Goal: Transaction & Acquisition: Purchase product/service

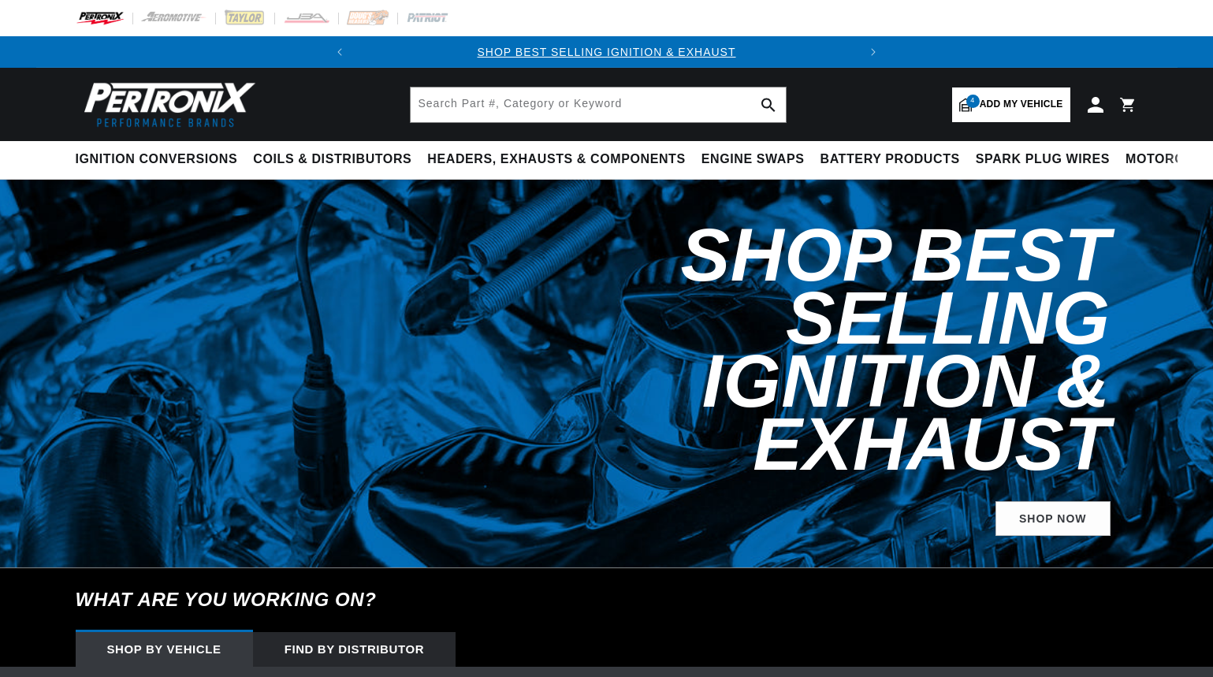
select select "RideType"
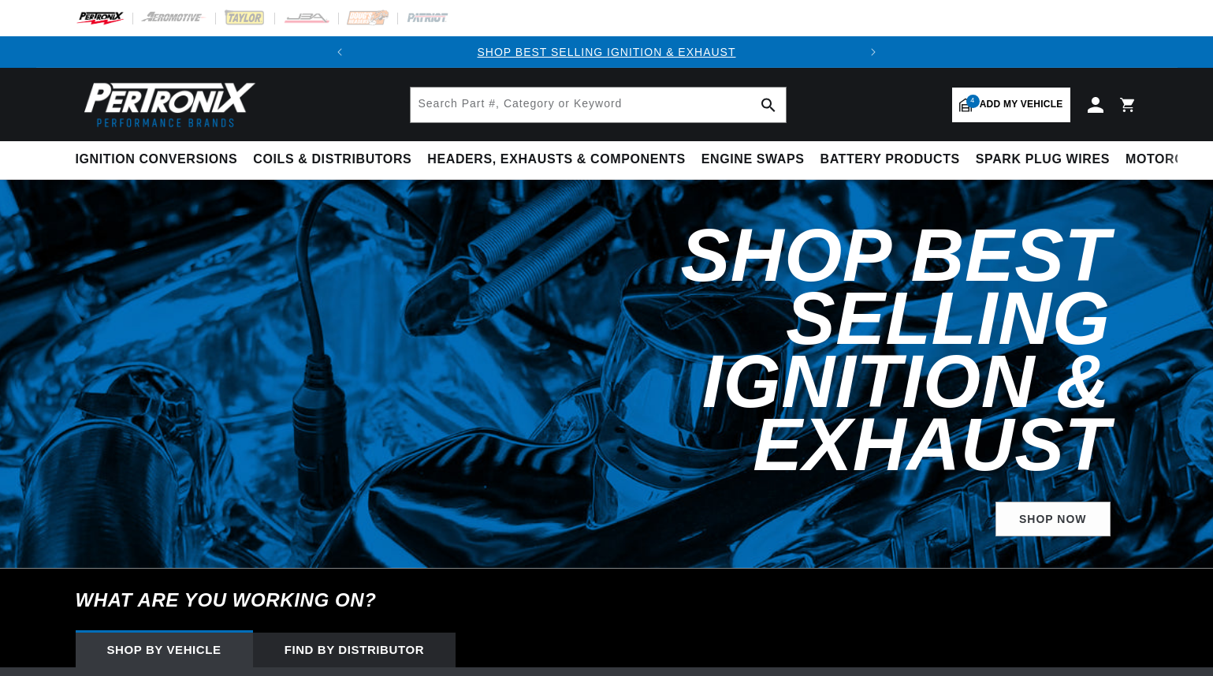
select select "2004"
select select "Ford"
select select "Excursion"
select select "6.8L"
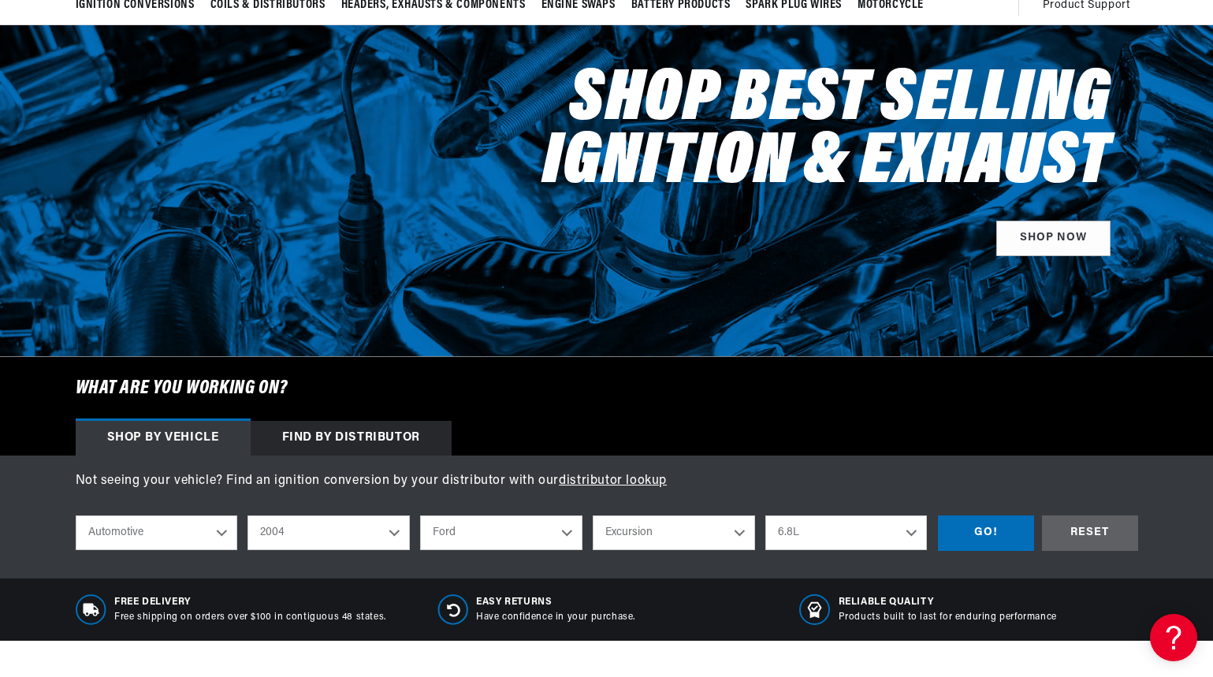
scroll to position [158, 0]
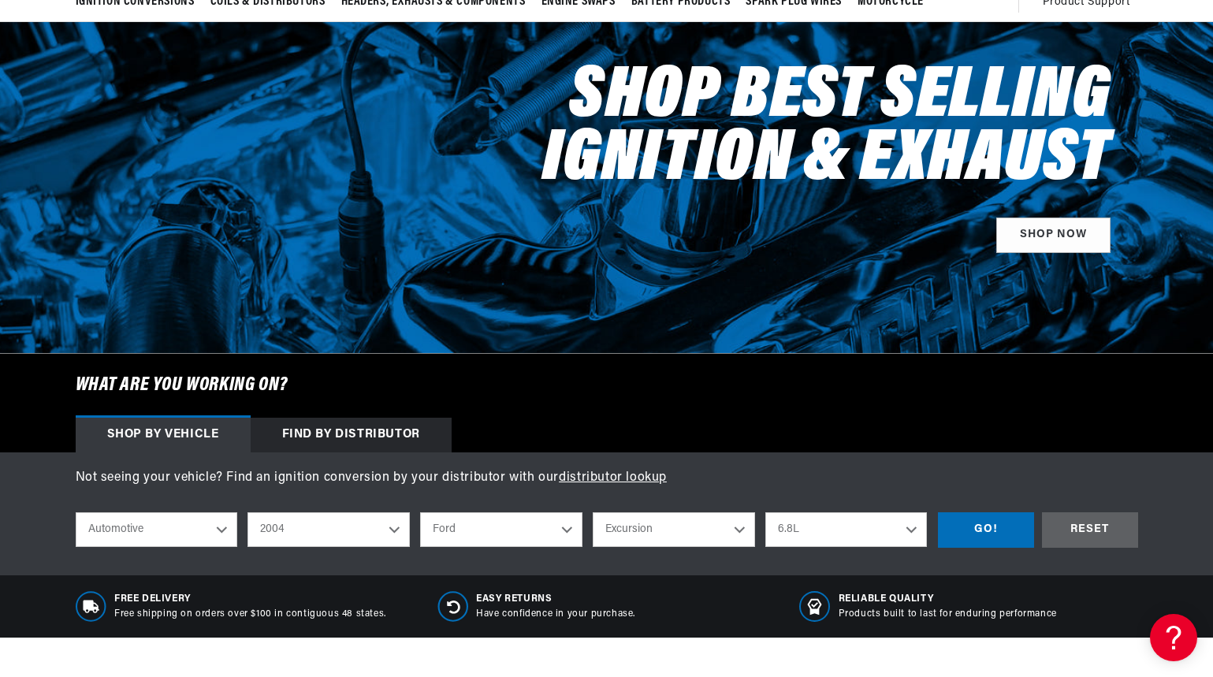
click at [222, 529] on select "Automotive Agricultural Industrial Marine Motorcycle" at bounding box center [157, 529] width 162 height 35
click at [221, 532] on select "Automotive Agricultural Industrial Marine Motorcycle" at bounding box center [157, 529] width 162 height 35
click at [404, 536] on select "2026 2025 2024 2023 2022 2021 2020 2019 2018 2017 2016 2015 2014 2013 2012 2011…" at bounding box center [329, 529] width 162 height 35
click at [1002, 525] on div "GO!" at bounding box center [986, 529] width 96 height 35
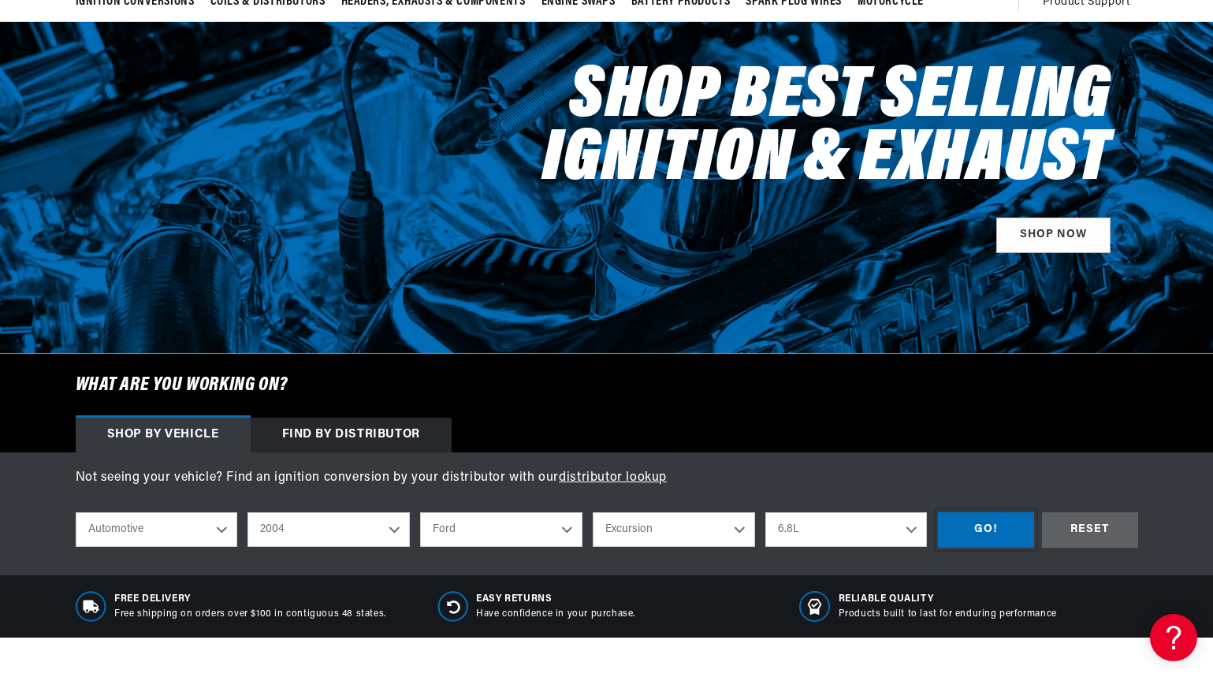
scroll to position [0, 0]
click at [991, 525] on div "GO!" at bounding box center [986, 529] width 96 height 35
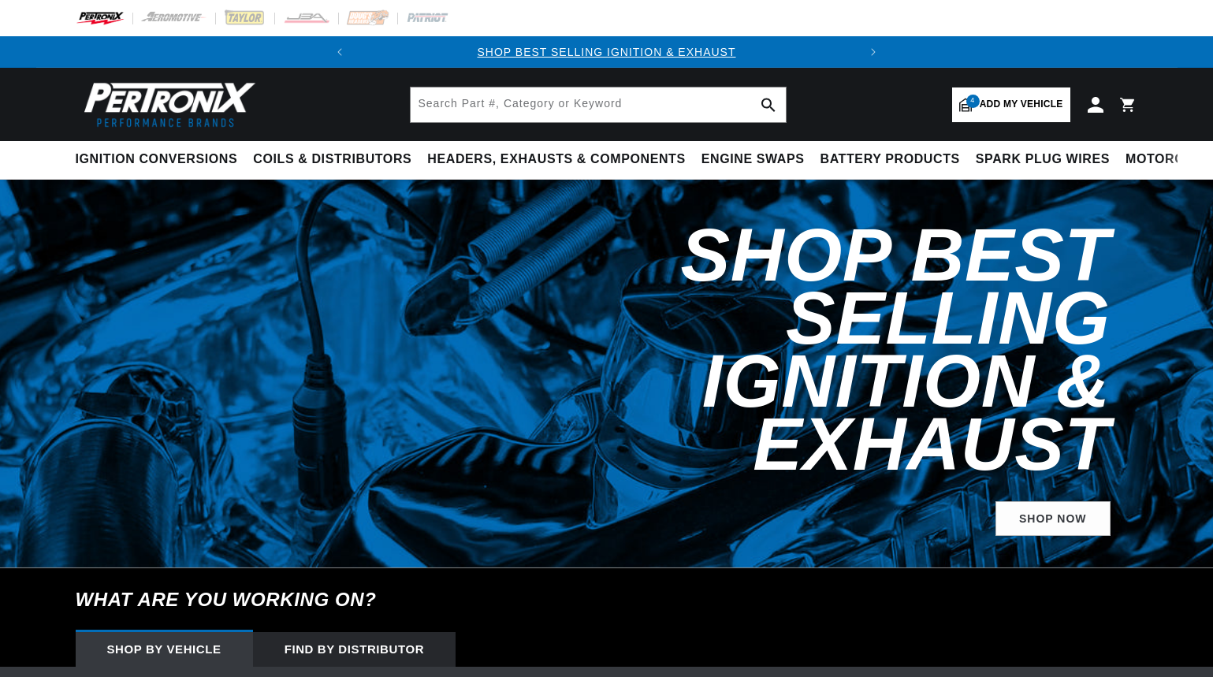
select select "2004"
select select "Ford"
select select "Excursion"
select select "6.8L"
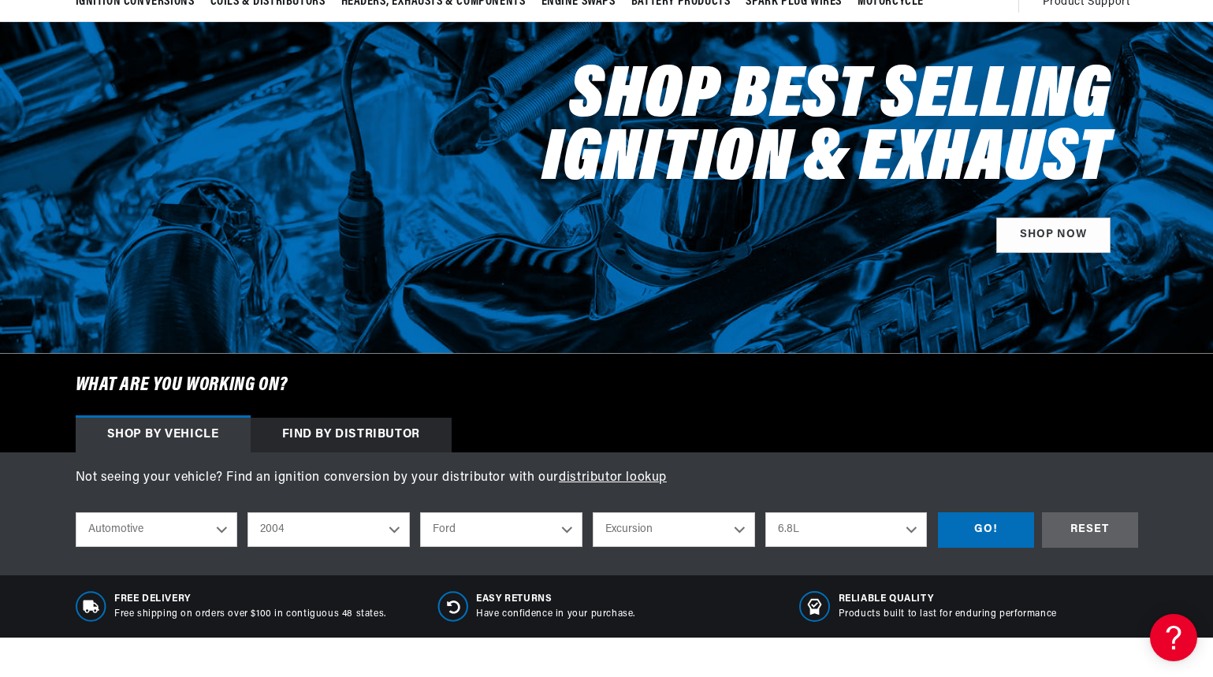
scroll to position [0, 478]
click at [394, 529] on select "2026 2025 2024 2023 2022 2021 2020 2019 2018 2017 2016 2015 2014 2013 2012 2011…" at bounding box center [329, 529] width 162 height 35
click at [248, 512] on select "2026 2025 2024 2023 2022 2021 2020 2019 2018 2017 2016 2015 2014 2013 2012 2011…" at bounding box center [329, 529] width 162 height 35
select select "2005"
click at [738, 530] on select "Crown Victoria E-150 E-150 Club Wagon E-250 E-350 Club Wagon E-350 Super Duty E…" at bounding box center [674, 529] width 162 height 35
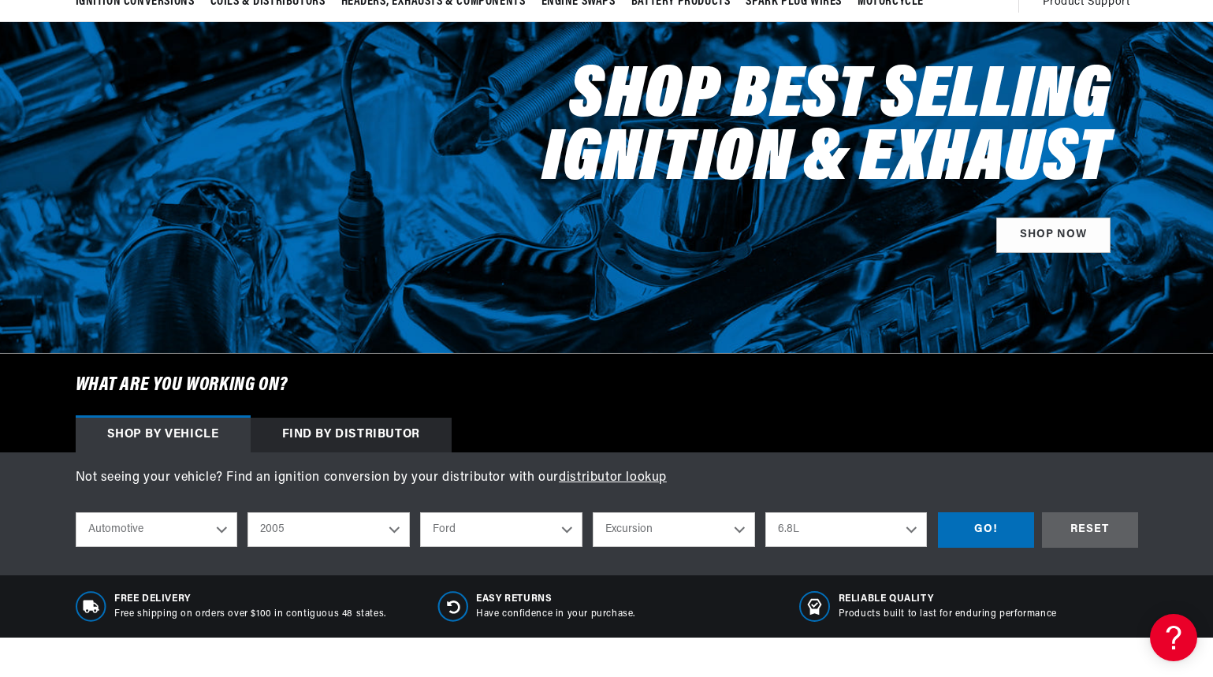
scroll to position [0, 0]
click at [695, 538] on select "Crown Victoria E-150 E-150 Club Wagon E-250 E-350 Club Wagon E-350 Super Duty E…" at bounding box center [674, 529] width 162 height 35
click at [988, 527] on div "GO!" at bounding box center [986, 529] width 96 height 35
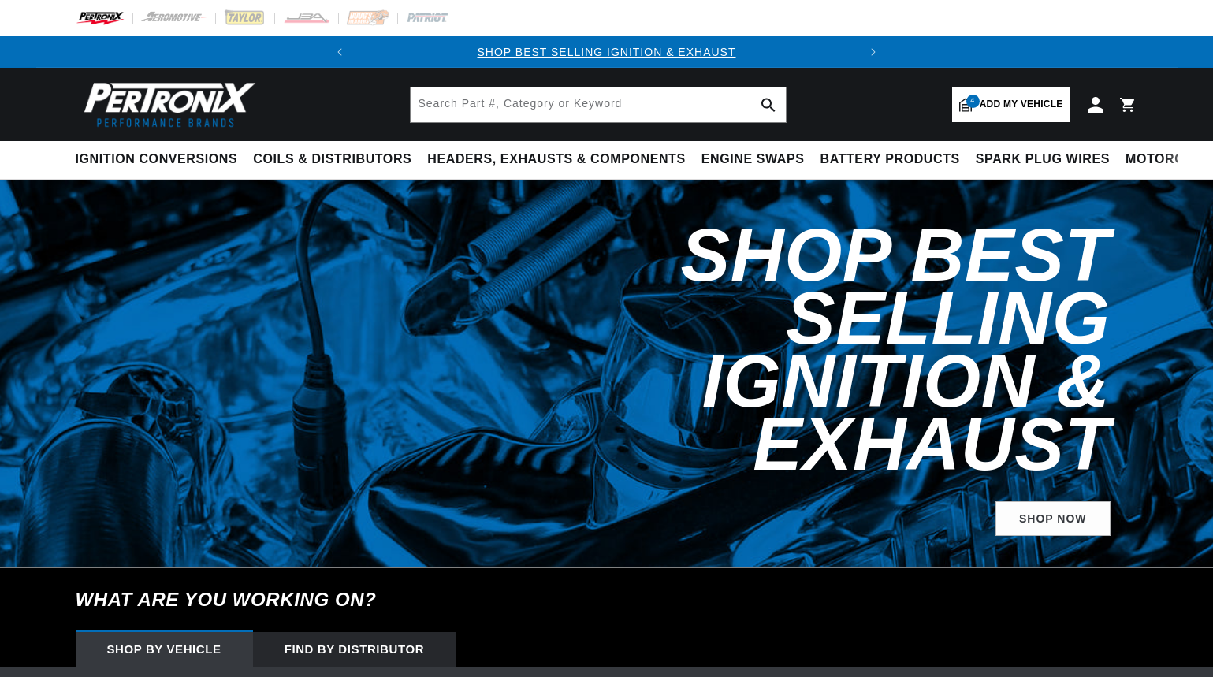
select select "2005"
select select "Ford"
select select "Excursion"
select select "6.8L"
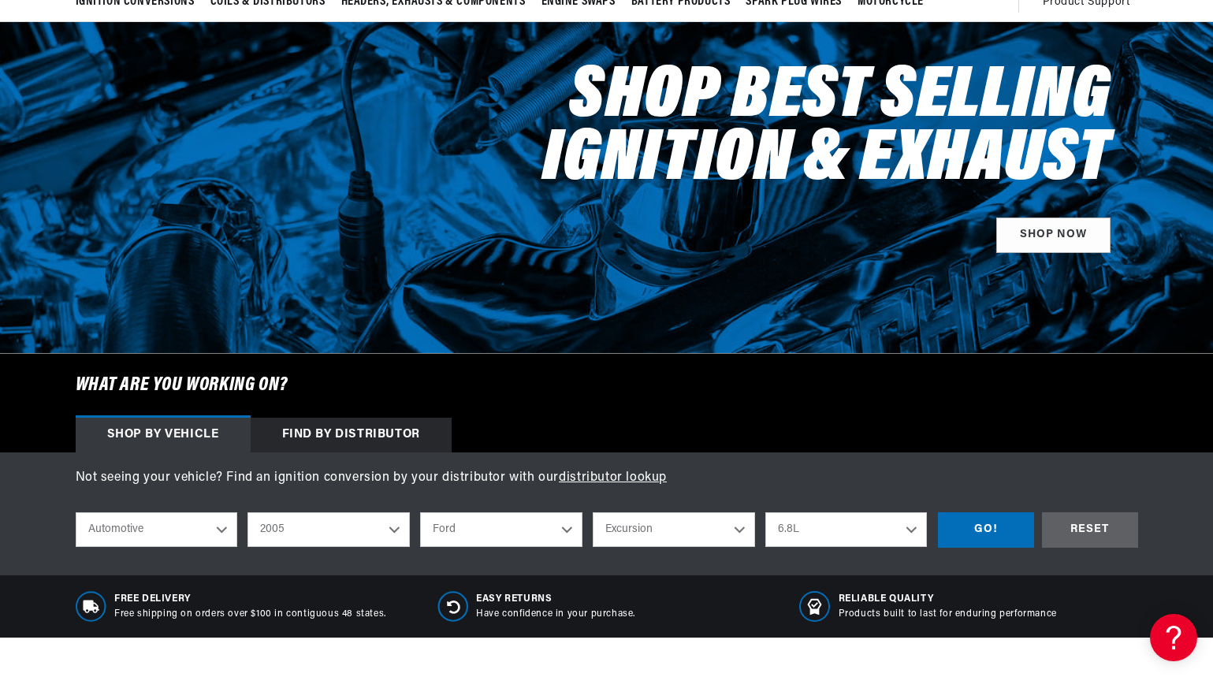
click at [742, 520] on select "Crown Victoria E-150 E-150 Club Wagon E-250 E-350 Club Wagon E-350 Super Duty E…" at bounding box center [674, 529] width 162 height 35
click at [593, 512] on select "Crown Victoria E-150 E-150 Club Wagon E-250 E-350 Club Wagon E-350 Super Duty E…" at bounding box center [674, 529] width 162 height 35
select select "F-550-Super-Duty"
click at [992, 527] on div "GO!" at bounding box center [986, 529] width 96 height 35
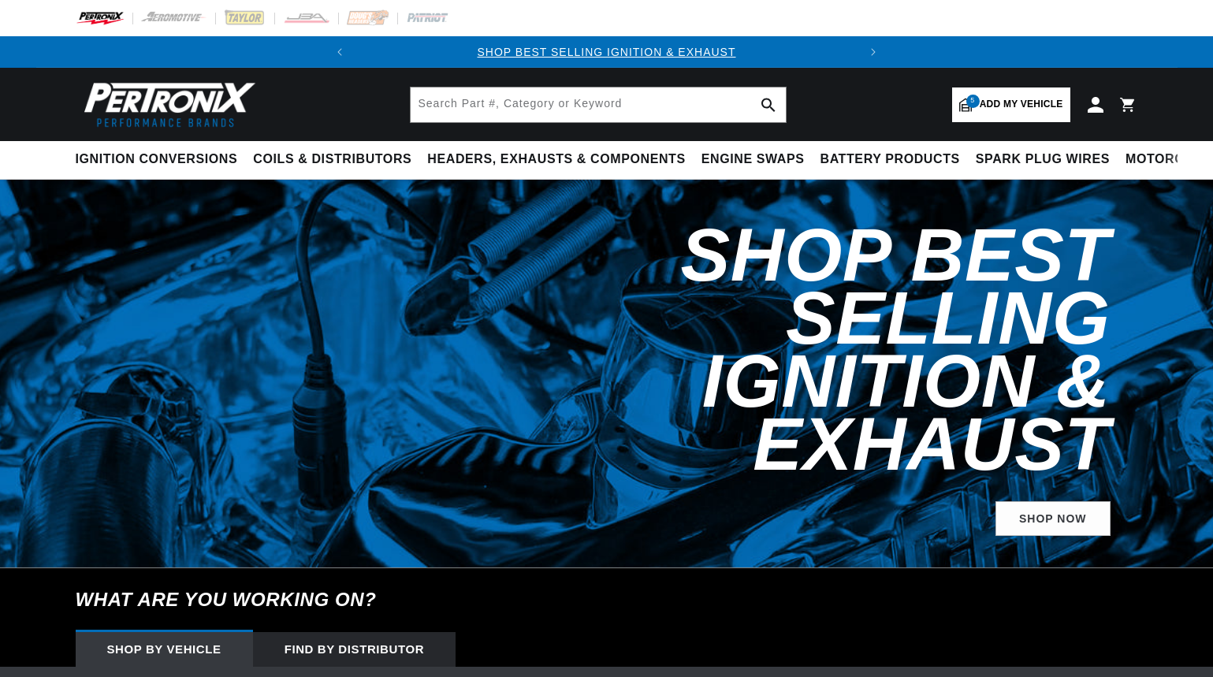
select select "2005"
select select "Ford"
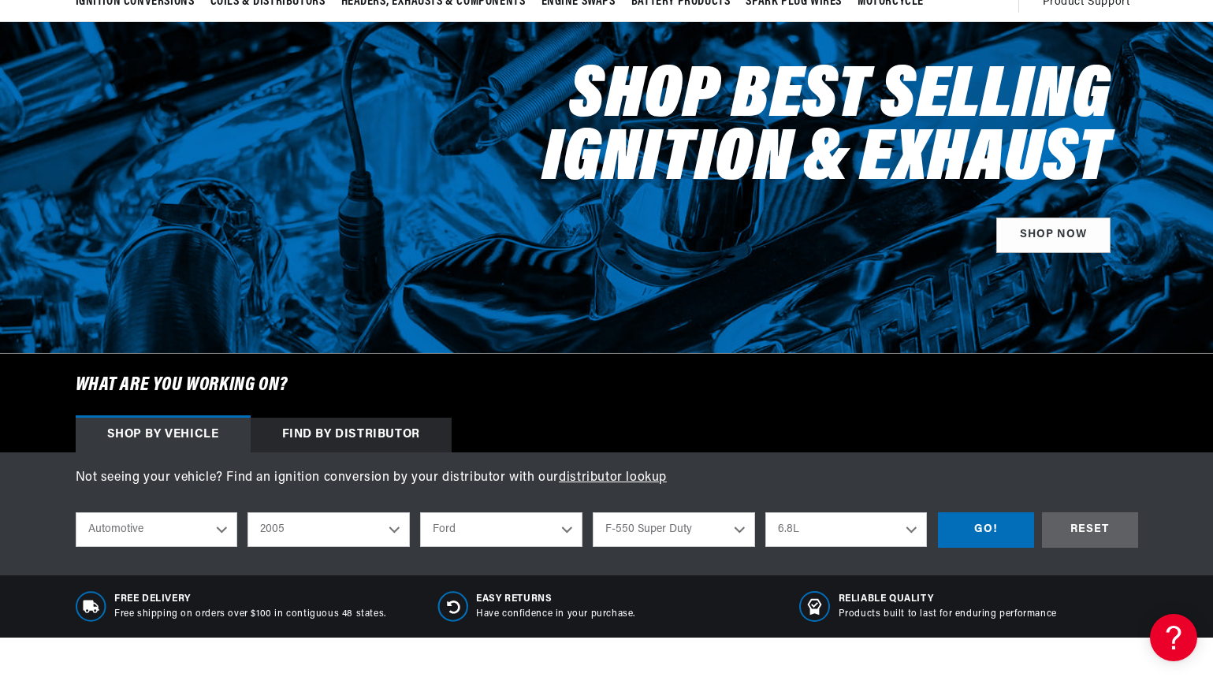
click at [401, 527] on select "2026 2025 2024 2023 2022 2021 2020 2019 2018 2017 2016 2015 2014 2013 2012 2011…" at bounding box center [329, 529] width 162 height 35
click at [735, 524] on select "Crown Victoria E-150 E-150 Club Wagon E-250 E-350 Club Wagon E-350 Super Duty E…" at bounding box center [674, 529] width 162 height 35
click at [593, 512] on select "Crown Victoria E-150 E-150 Club Wagon E-250 E-350 Club Wagon E-350 Super Duty E…" at bounding box center [674, 529] width 162 height 35
select select "F-350-Super-Duty"
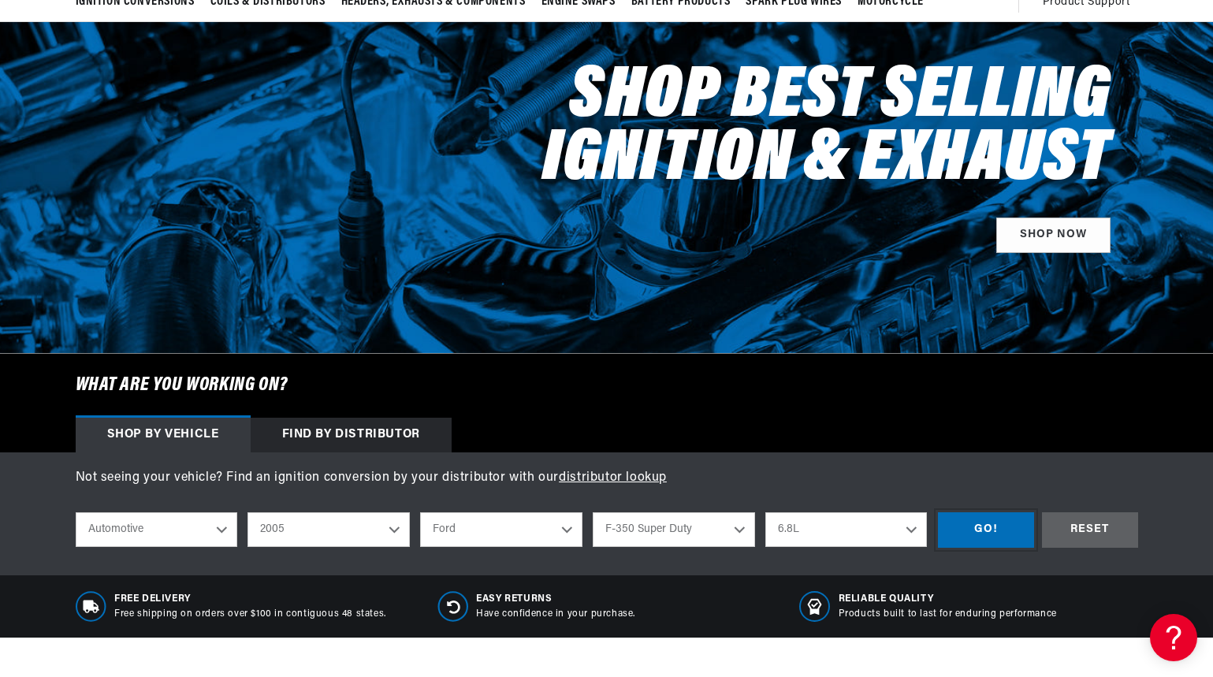
click at [987, 534] on div "GO!" at bounding box center [986, 529] width 96 height 35
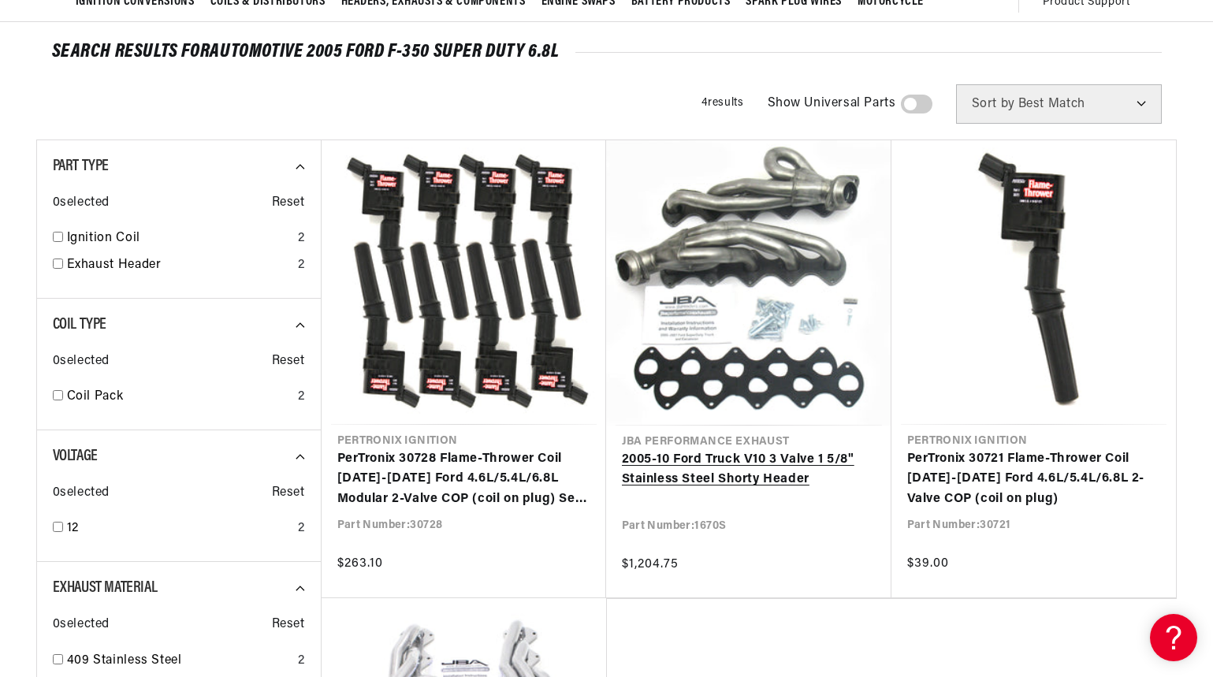
scroll to position [0, 478]
click at [742, 471] on link "2005-10 Ford Truck V10 3 Valve 1 5/8" Stainless Steel Shorty Header" at bounding box center [749, 470] width 254 height 40
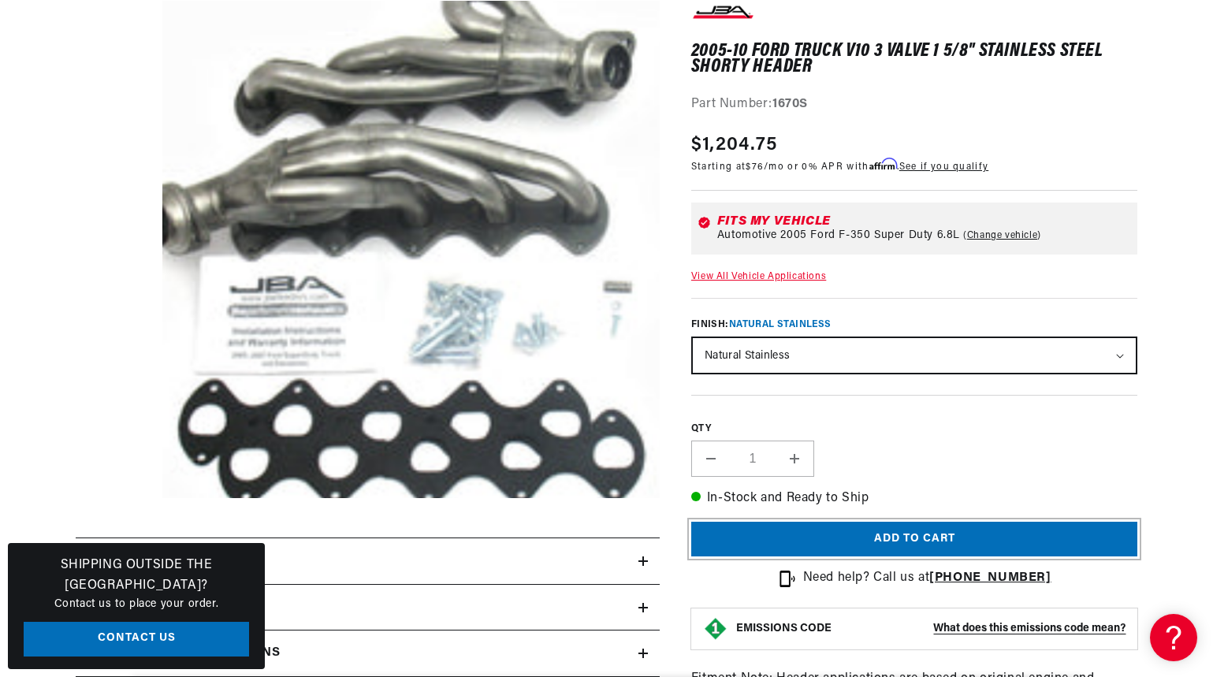
click at [938, 538] on button "Add to cart" at bounding box center [914, 539] width 447 height 35
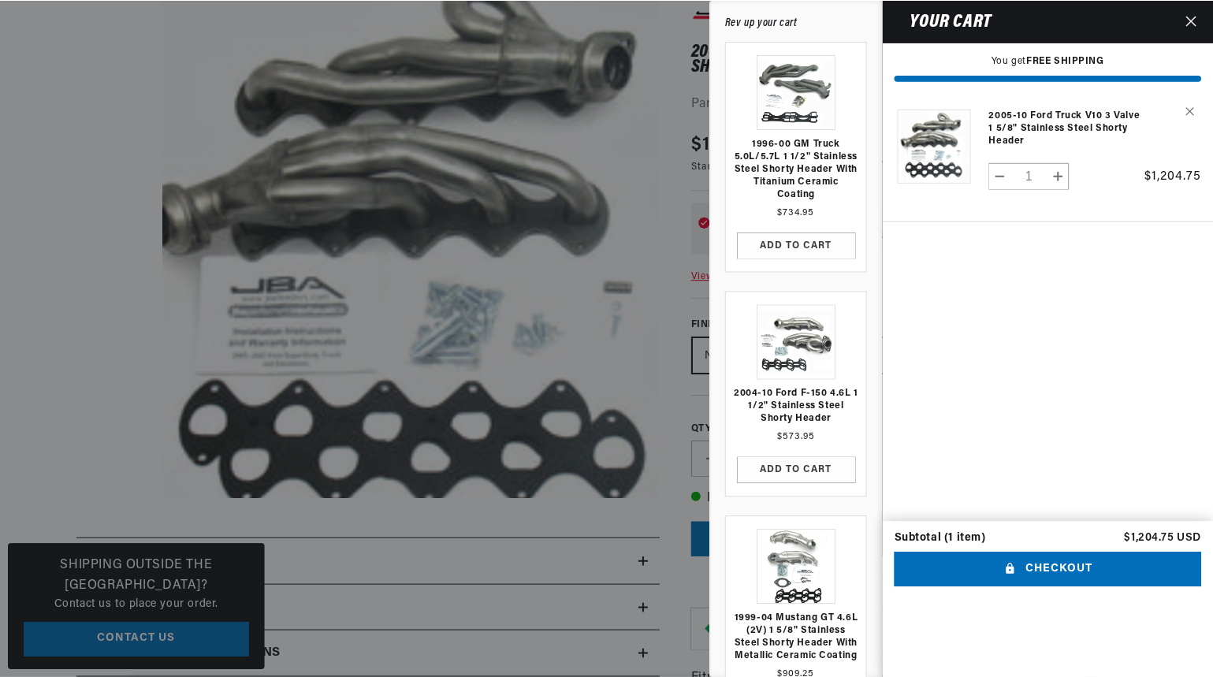
scroll to position [0, 478]
click at [590, 309] on div at bounding box center [607, 338] width 1215 height 677
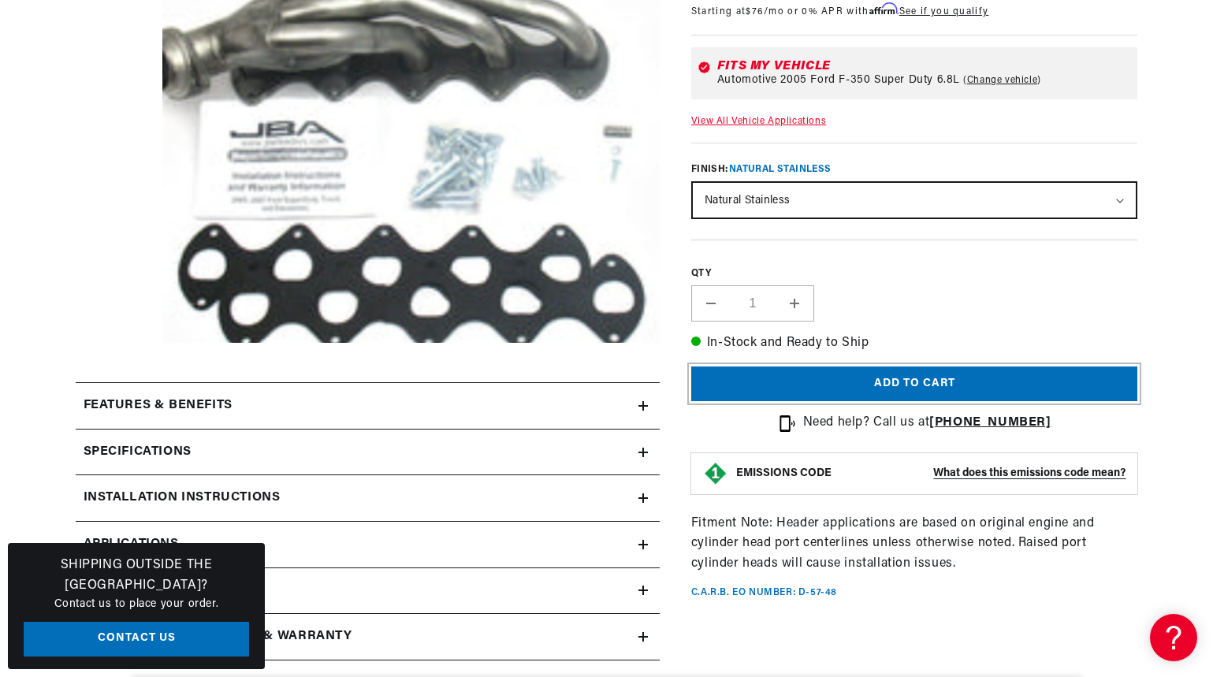
scroll to position [394, 0]
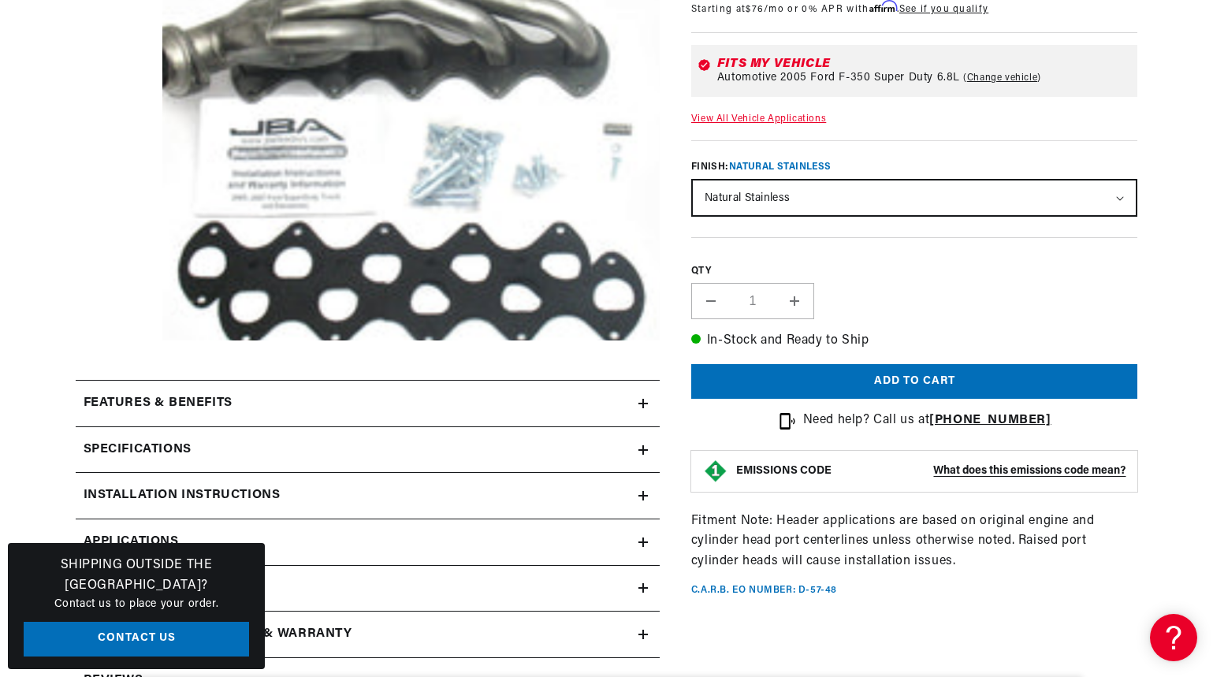
click at [642, 447] on icon at bounding box center [643, 449] width 9 height 9
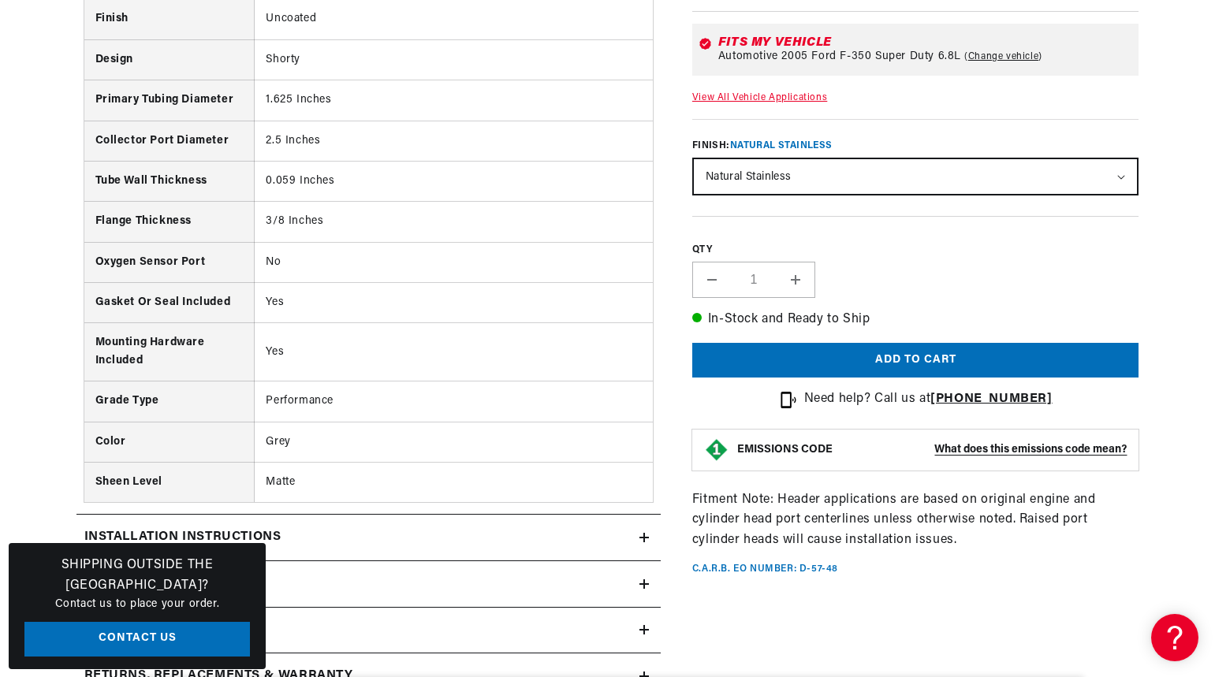
scroll to position [0, 0]
click at [897, 359] on button "Add to cart" at bounding box center [914, 360] width 447 height 35
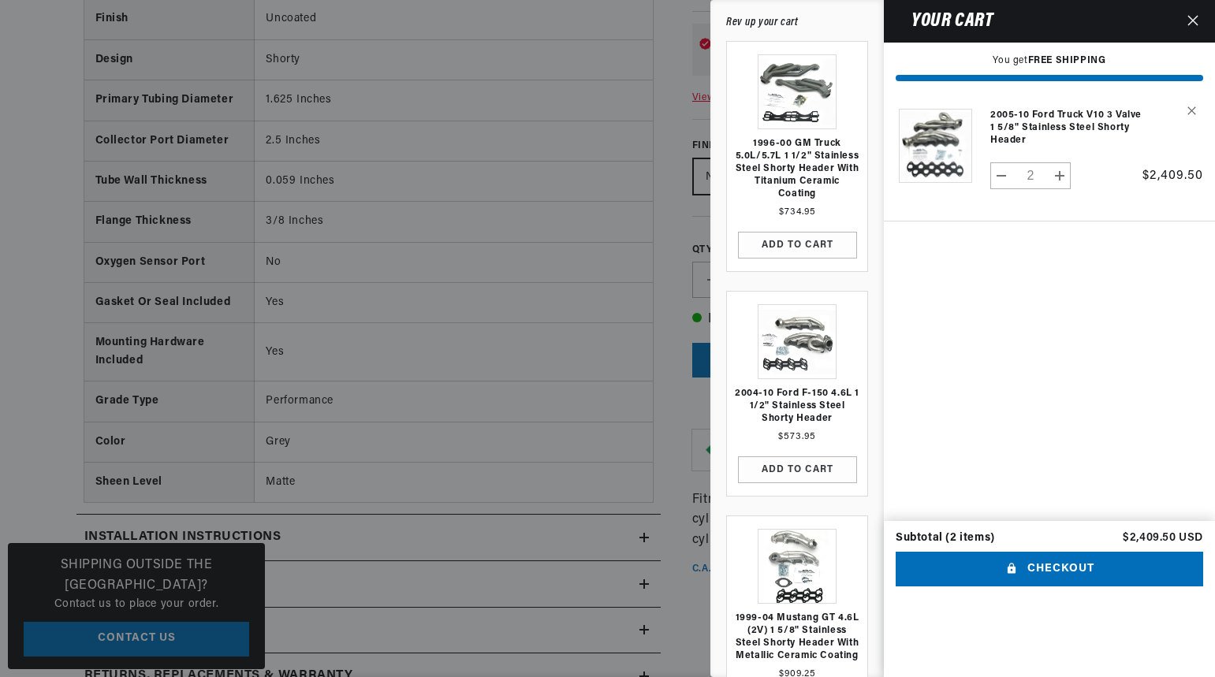
scroll to position [0, 478]
click at [1004, 176] on button "Decrease quantity for 2005-10 Ford Truck V10 3 Valve 1 5/8&quot; Stainless Stee…" at bounding box center [1001, 175] width 21 height 27
type input "1"
click at [1046, 587] on button "Checkout" at bounding box center [1049, 569] width 307 height 35
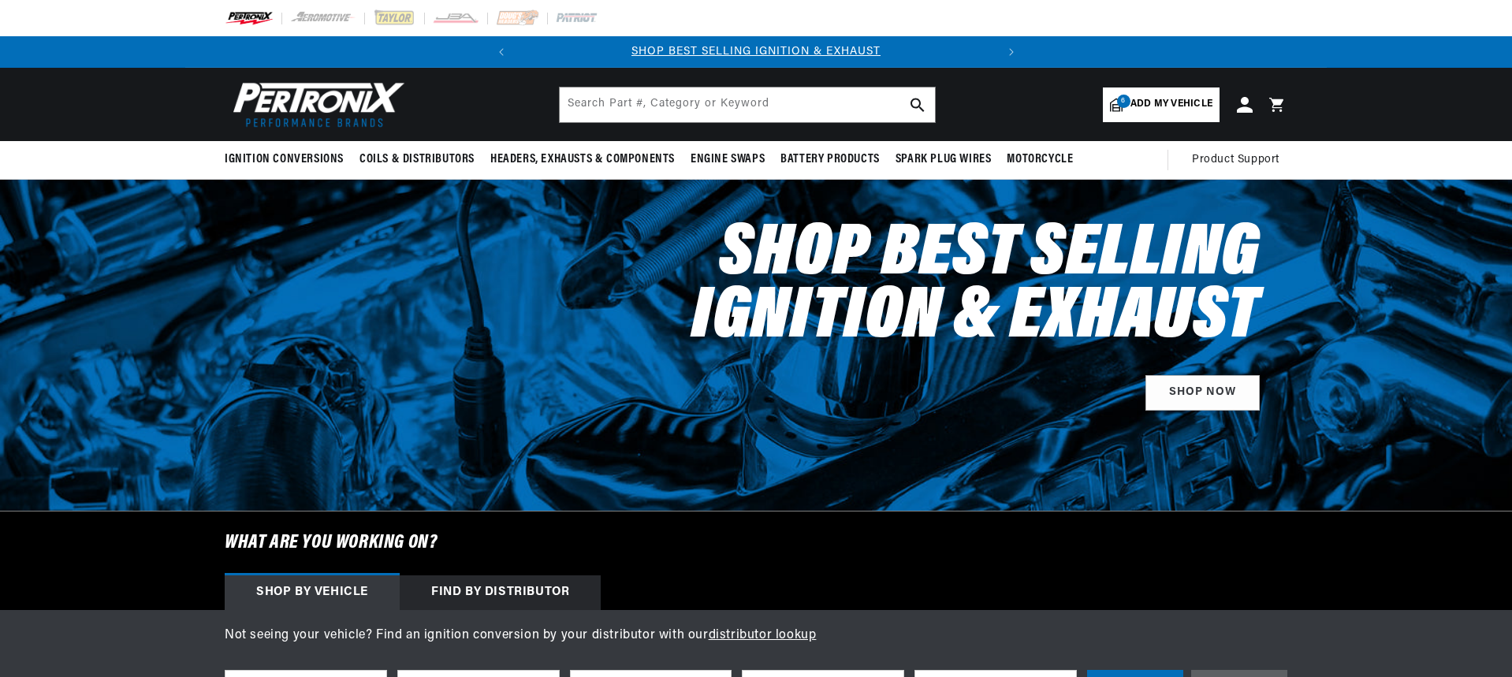
select select "2005"
select select "Ford"
select select "F-350-Super-Duty"
select select "6.8L"
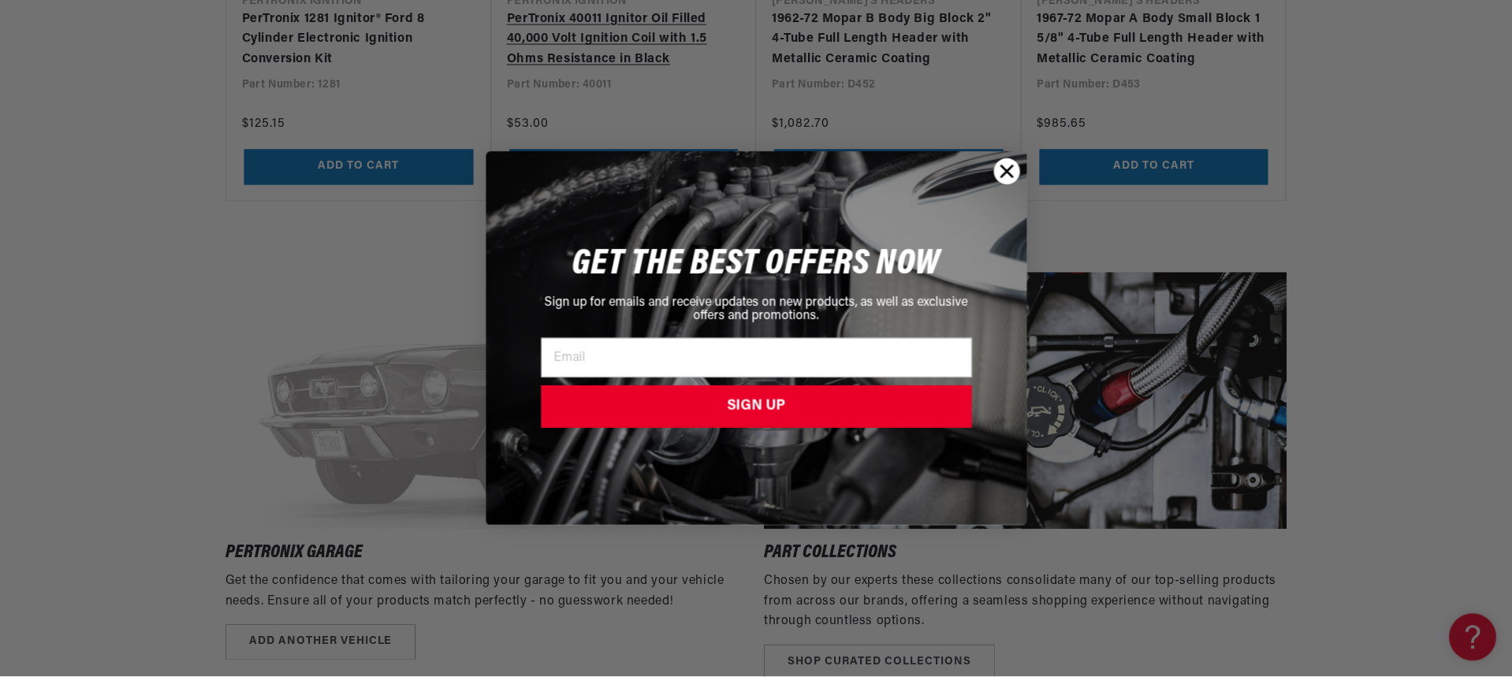
scroll to position [1813, 0]
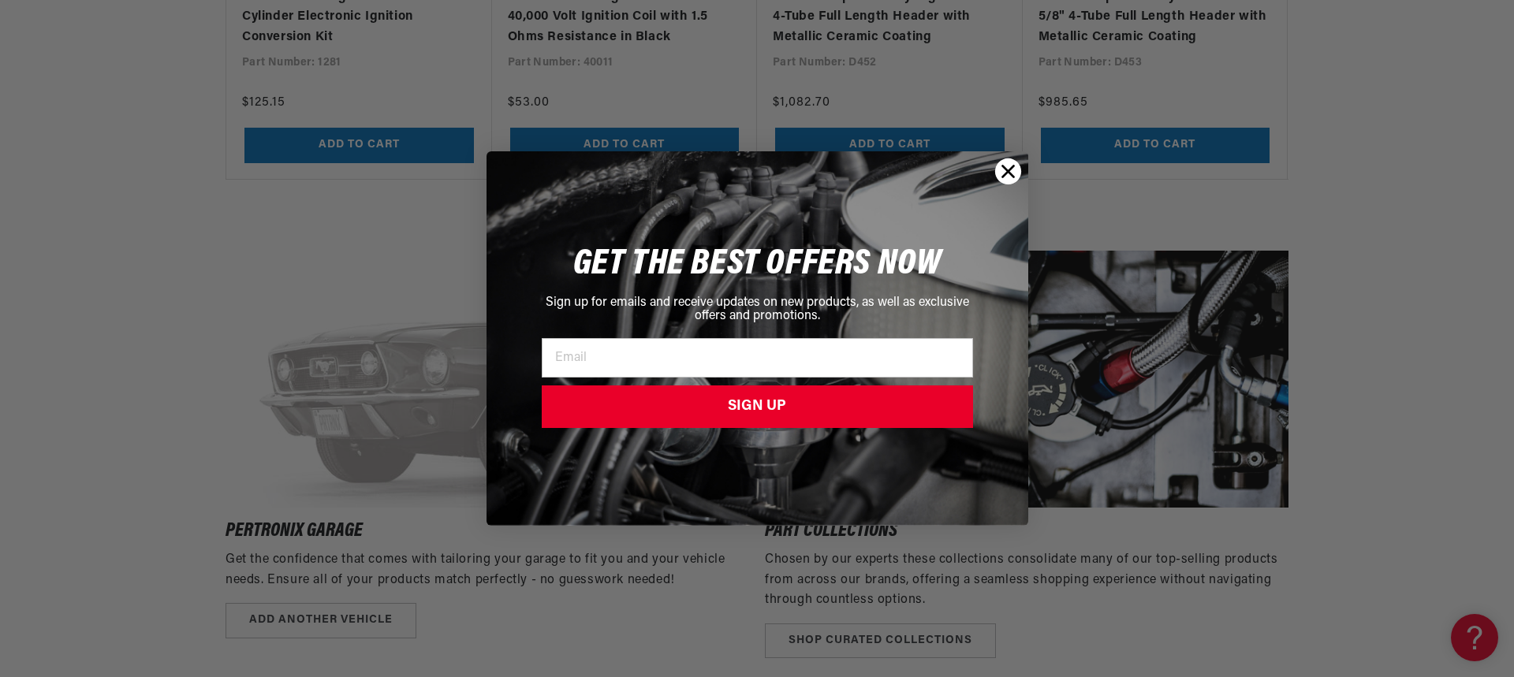
click at [1000, 173] on circle "Close dialog" at bounding box center [1007, 171] width 26 height 26
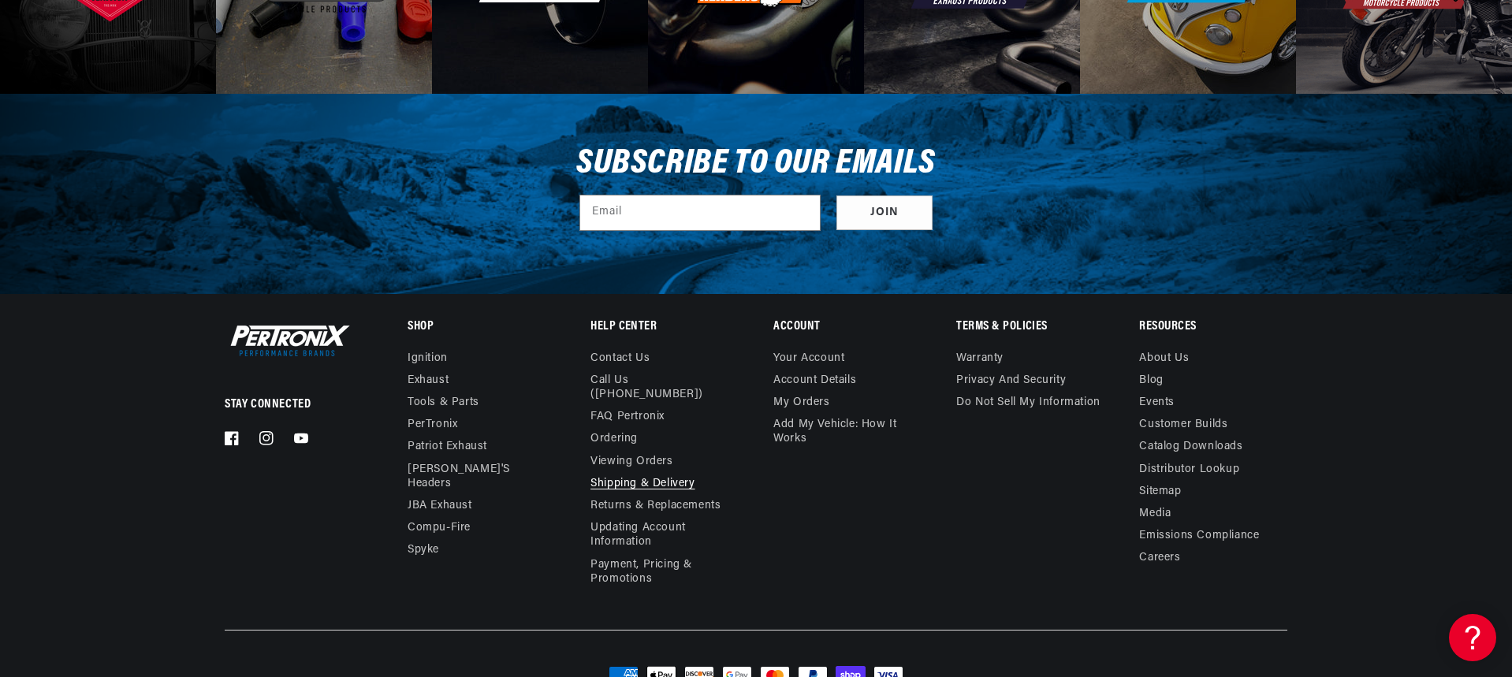
scroll to position [0, 0]
click at [672, 495] on link "Returns & Replacements" at bounding box center [655, 506] width 130 height 22
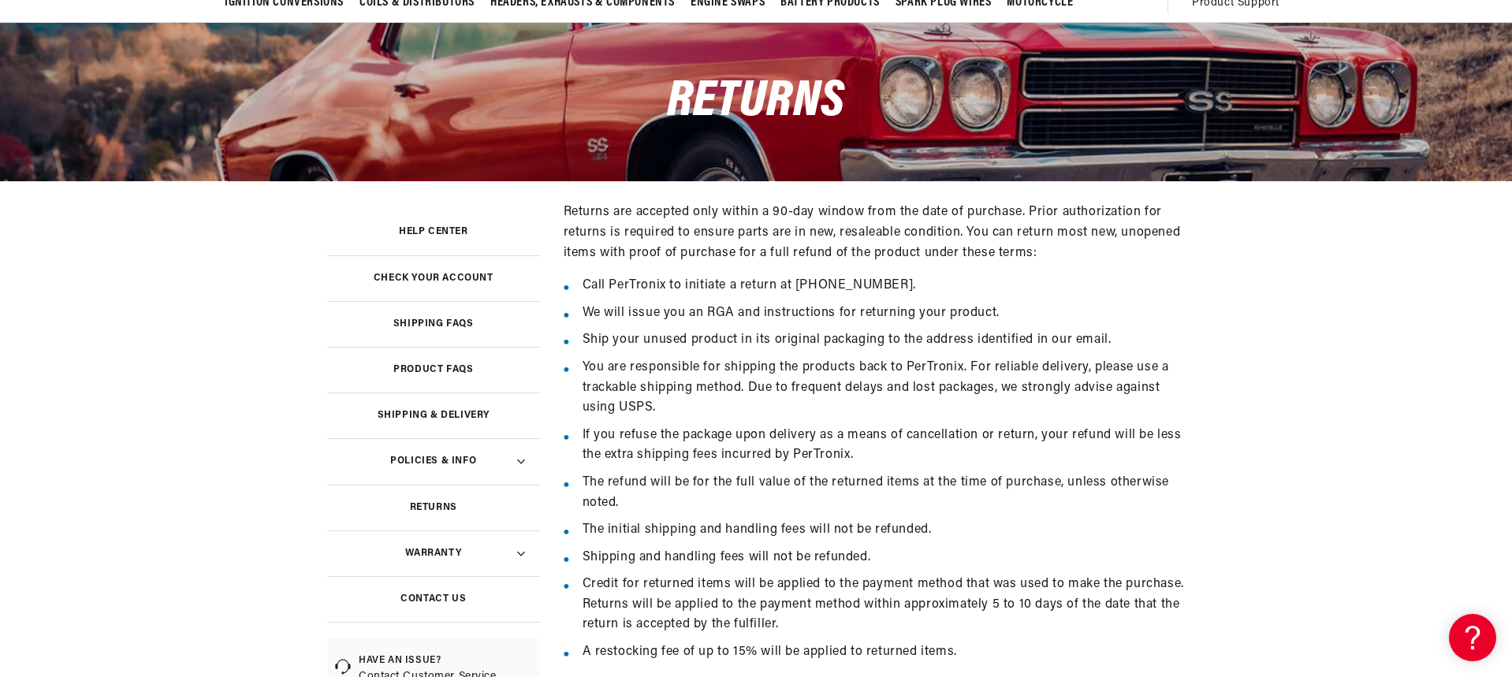
scroll to position [158, 0]
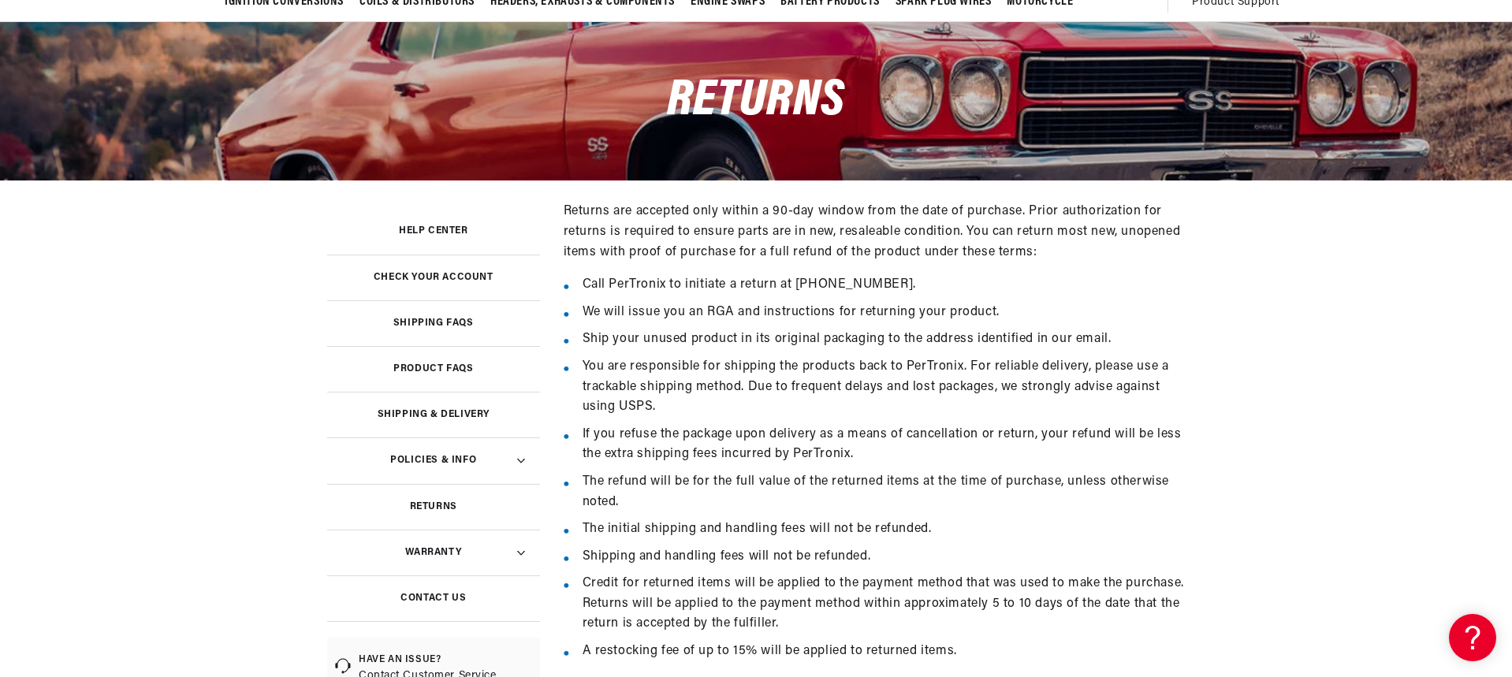
click at [443, 505] on h3 "Returns" at bounding box center [433, 507] width 47 height 8
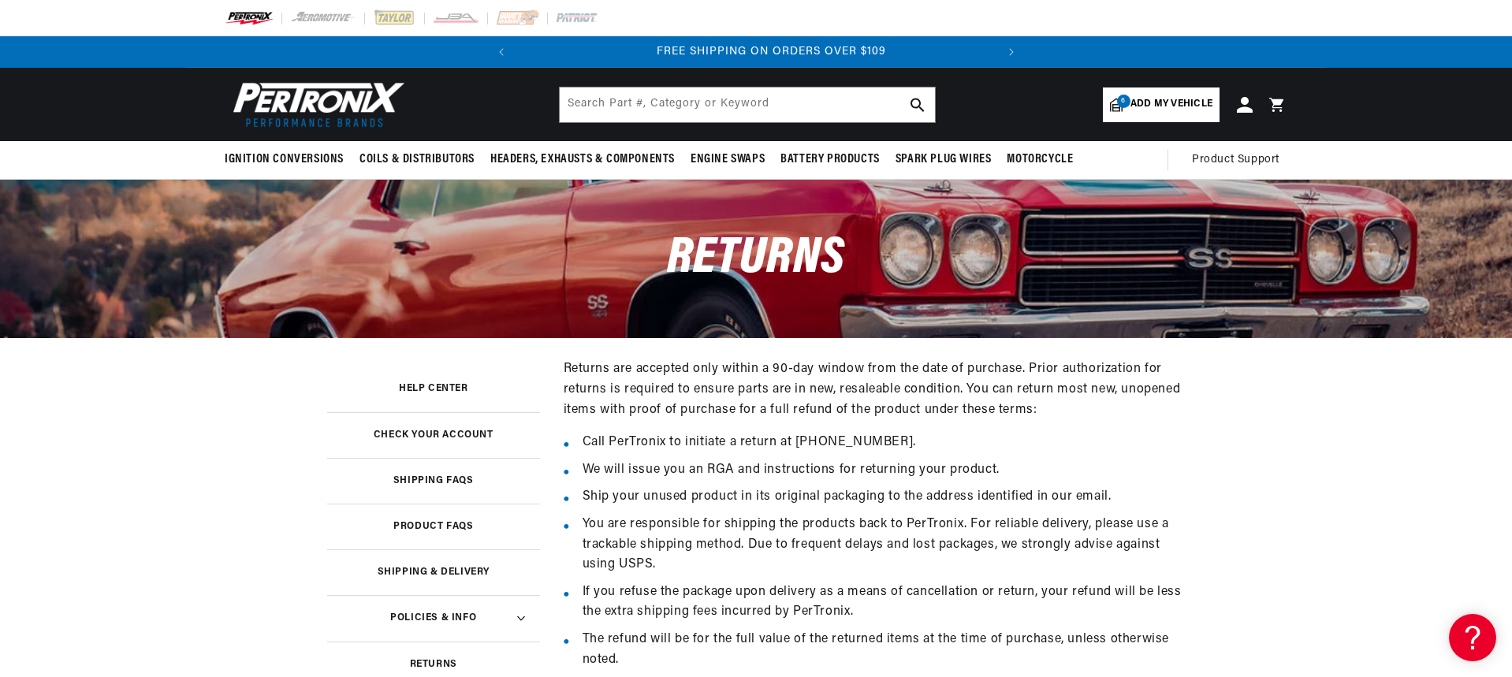
scroll to position [0, 478]
